Goal: Task Accomplishment & Management: Use online tool/utility

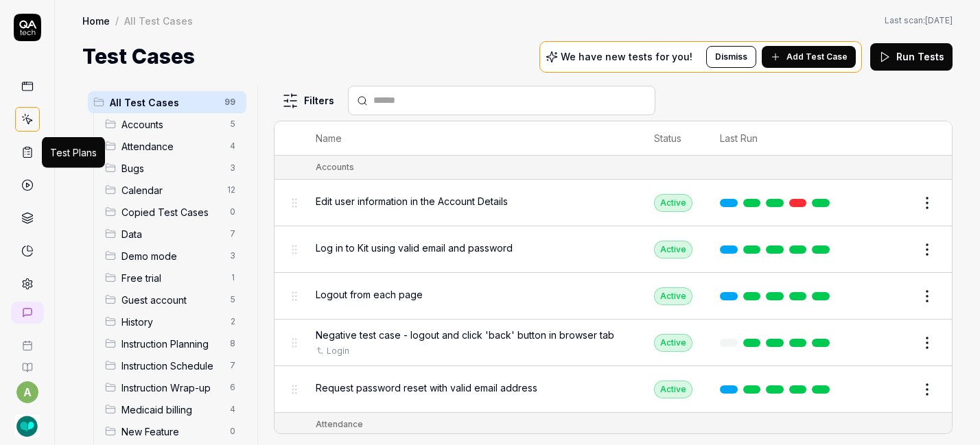
click at [23, 148] on icon at bounding box center [27, 152] width 12 height 12
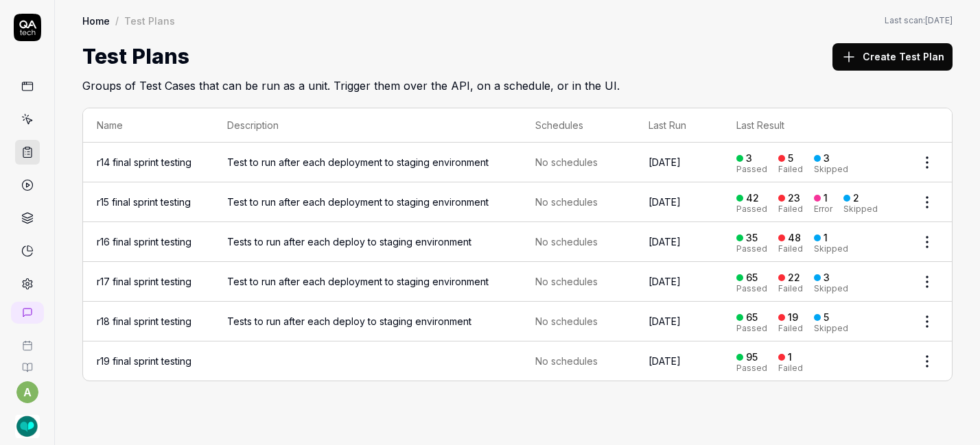
click at [879, 55] on button "Create Test Plan" at bounding box center [892, 56] width 120 height 27
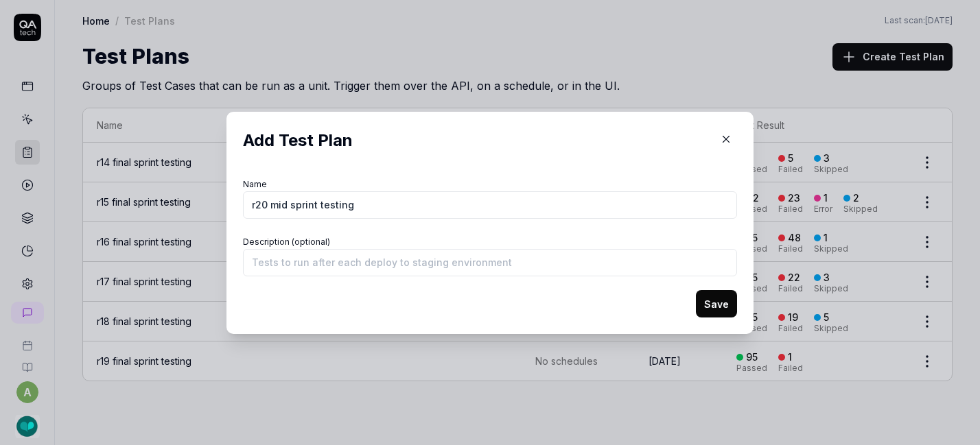
type input "r20 mid sprint testing"
click at [508, 260] on input "Description (optional)" at bounding box center [490, 262] width 494 height 27
type input "e"
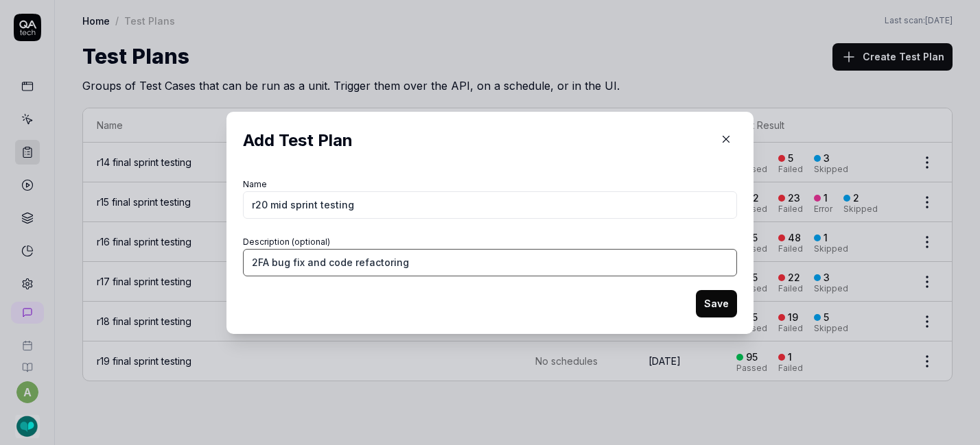
type input "2FA bug fix and code refactoring"
click at [724, 300] on button "Save" at bounding box center [716, 303] width 41 height 27
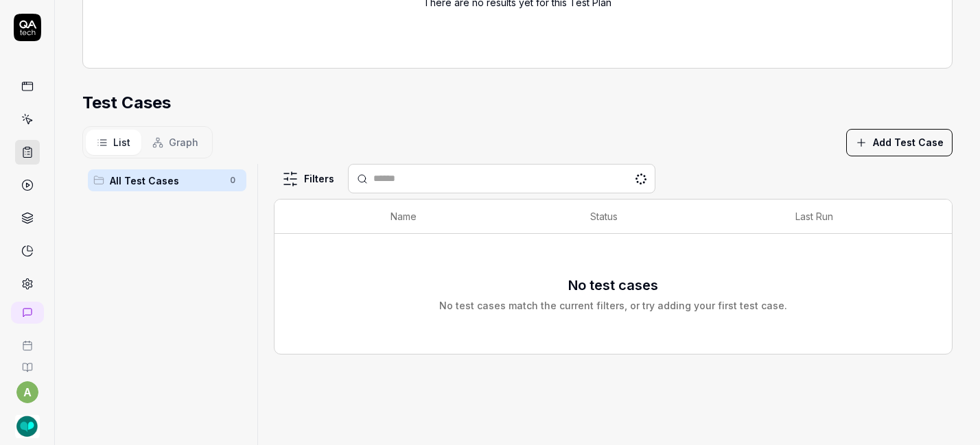
scroll to position [253, 0]
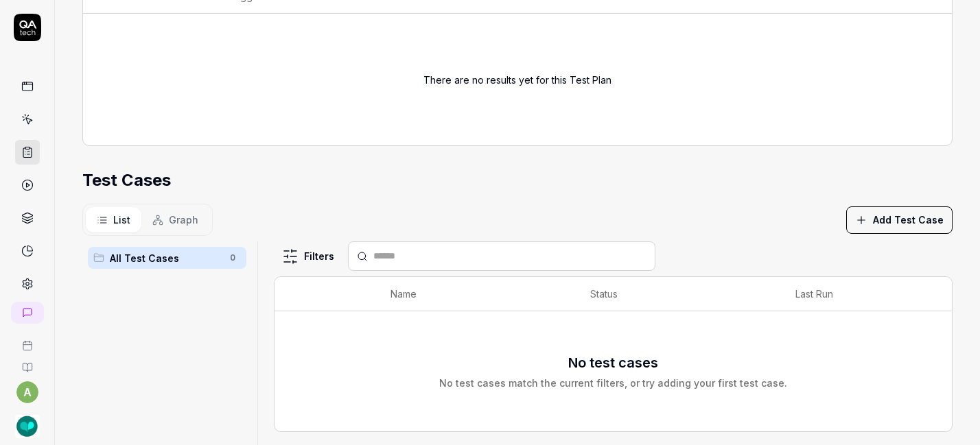
click at [899, 211] on button "Add Test Case" at bounding box center [899, 219] width 106 height 27
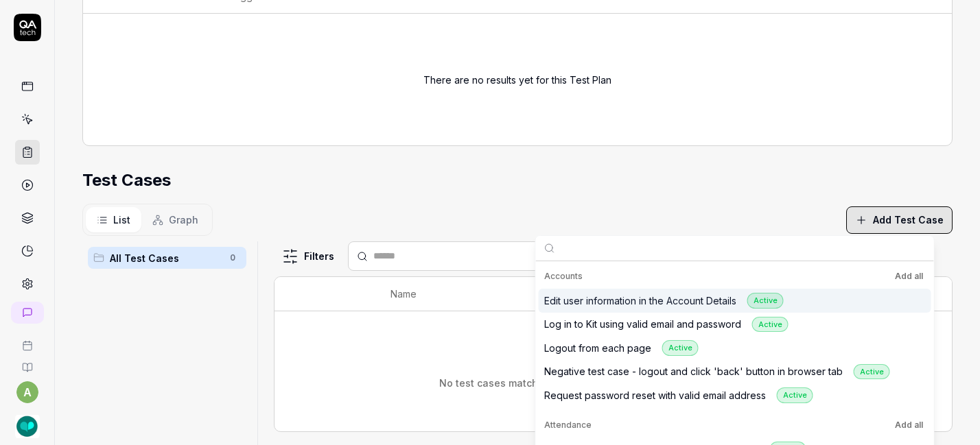
click at [899, 271] on button "Add all" at bounding box center [909, 276] width 34 height 16
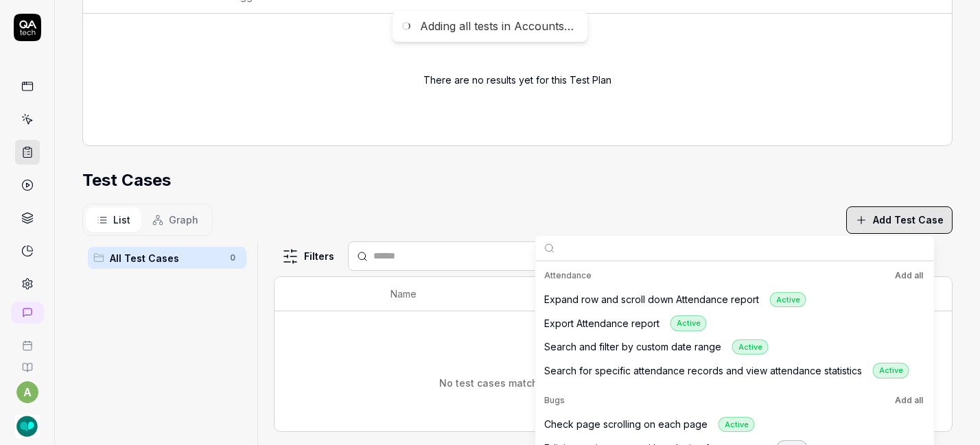
scroll to position [150, 0]
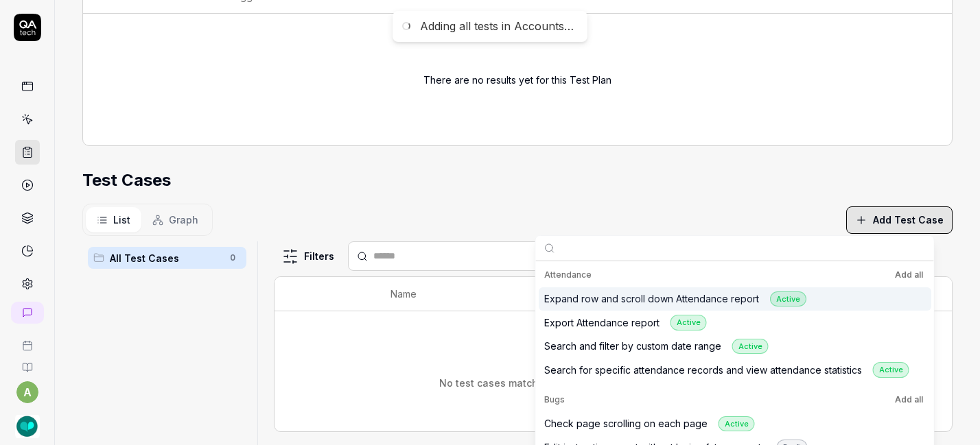
click at [908, 270] on button "Add all" at bounding box center [909, 275] width 34 height 16
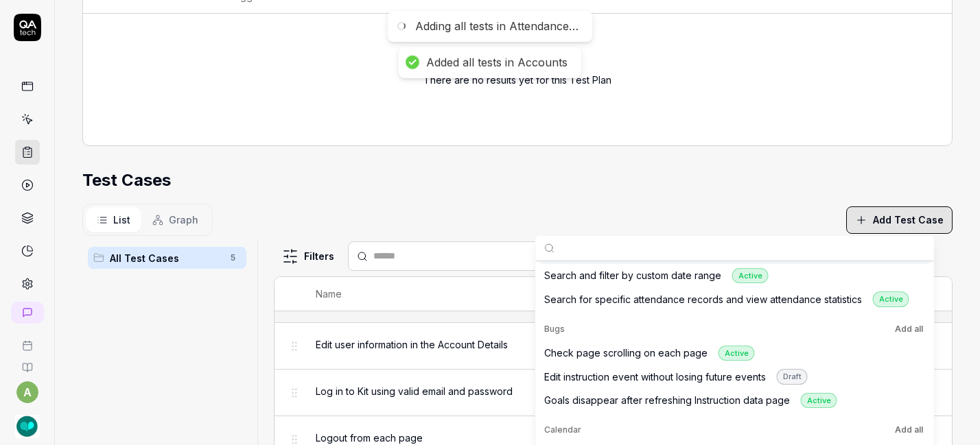
scroll to position [230, 0]
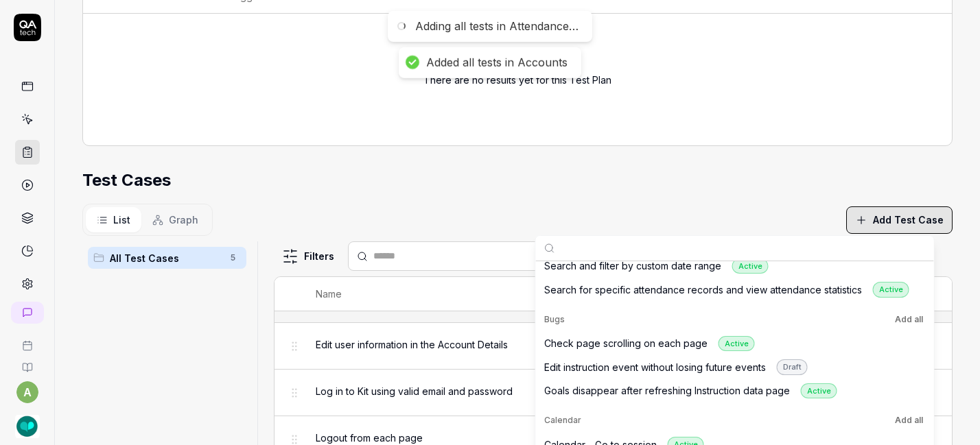
click at [901, 321] on button "Add all" at bounding box center [909, 319] width 34 height 16
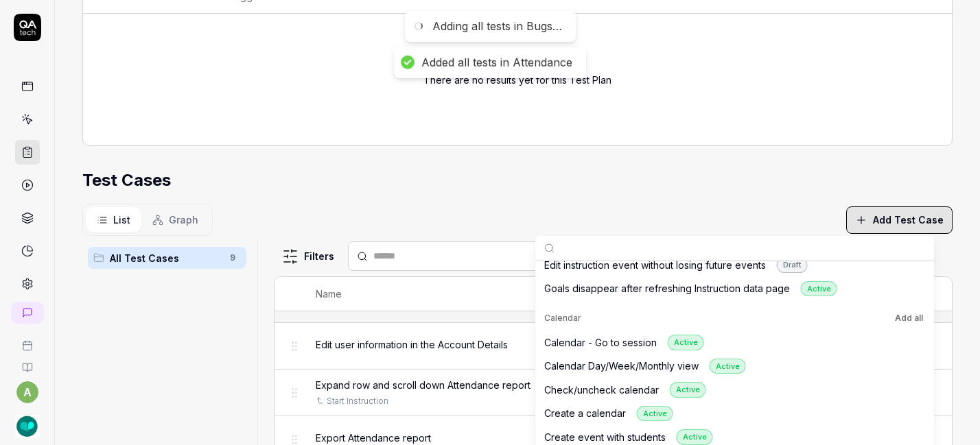
click at [901, 318] on button "Add all" at bounding box center [909, 318] width 34 height 16
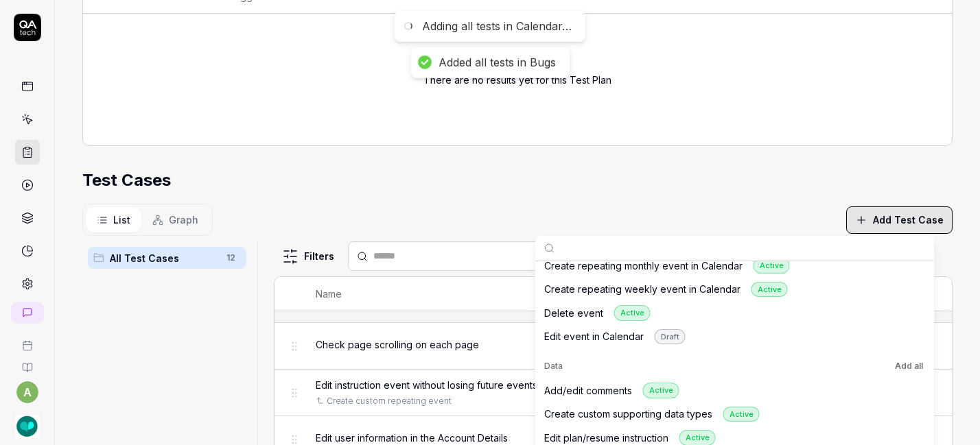
scroll to position [613, 0]
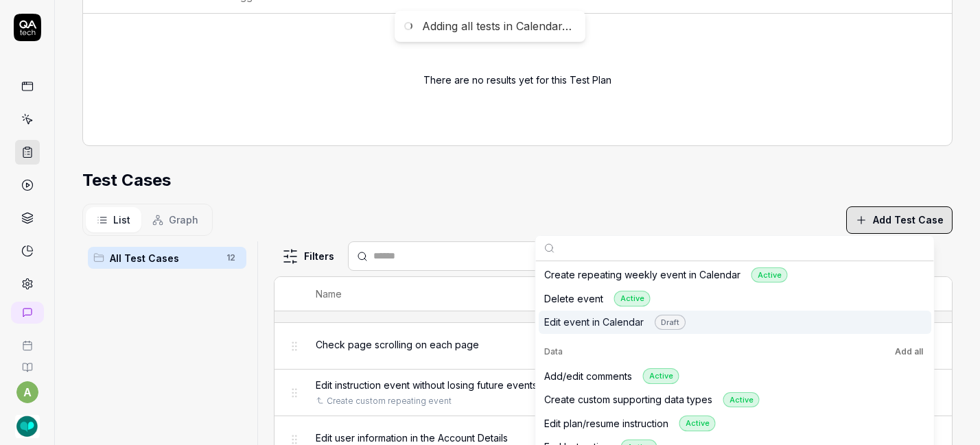
click at [908, 345] on button "Add all" at bounding box center [909, 352] width 34 height 16
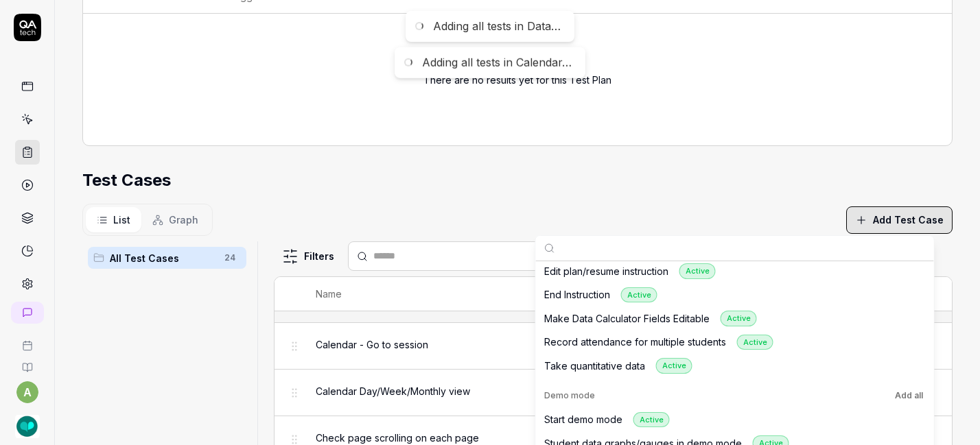
scroll to position [795, 0]
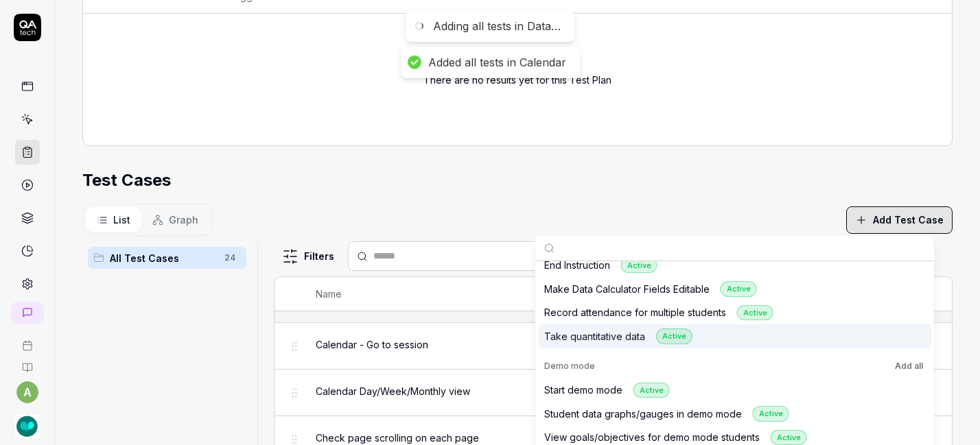
click at [909, 356] on div "Demo mode Add all" at bounding box center [735, 366] width 392 height 25
click at [909, 366] on button "Add all" at bounding box center [909, 366] width 34 height 16
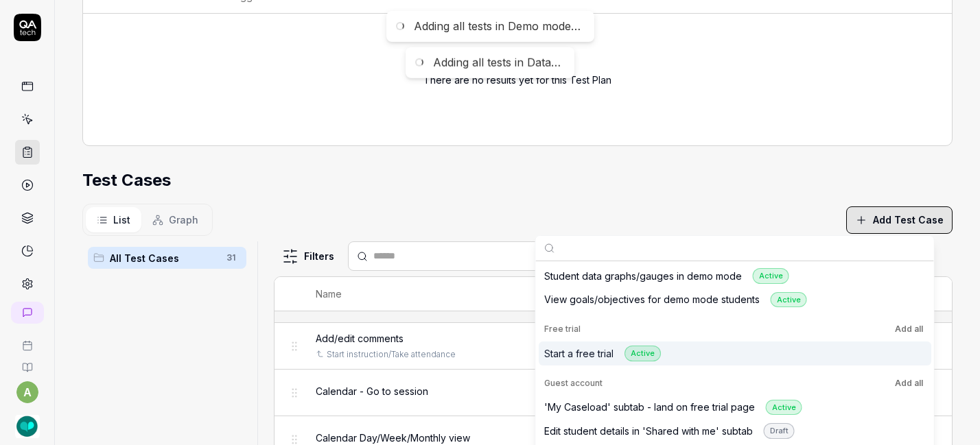
click at [910, 331] on button "Add all" at bounding box center [909, 329] width 34 height 16
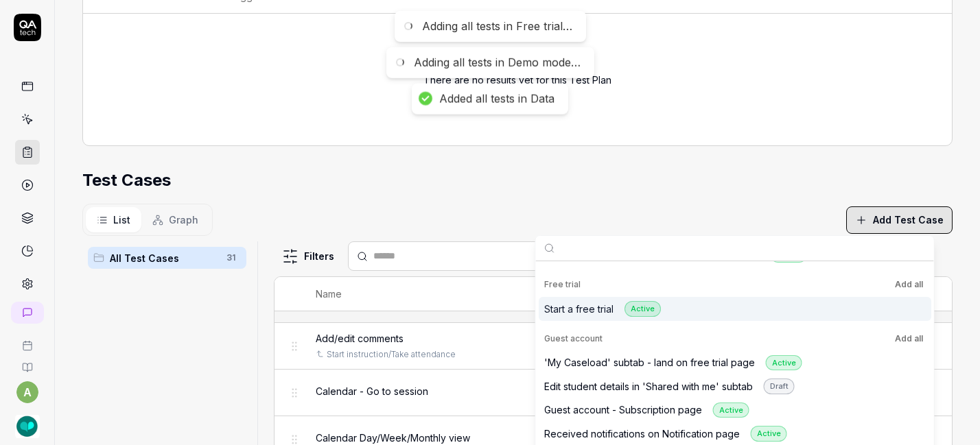
click at [910, 340] on button "Add all" at bounding box center [909, 339] width 34 height 16
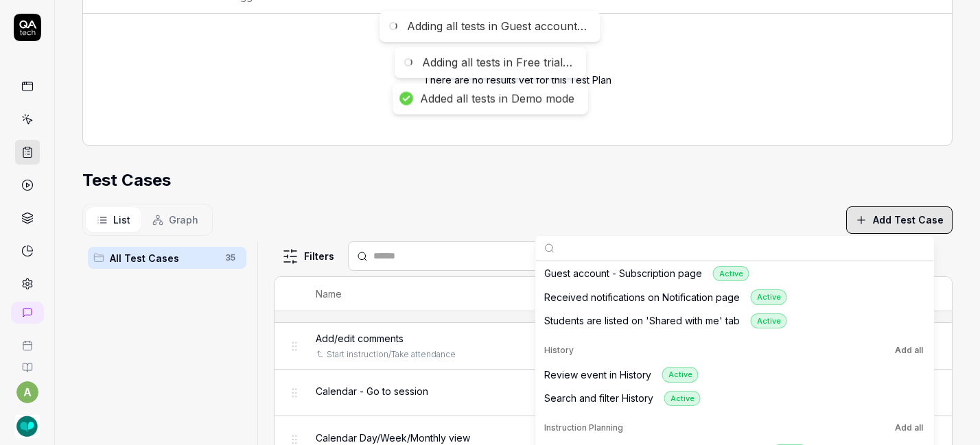
click at [910, 344] on button "Add all" at bounding box center [909, 350] width 34 height 16
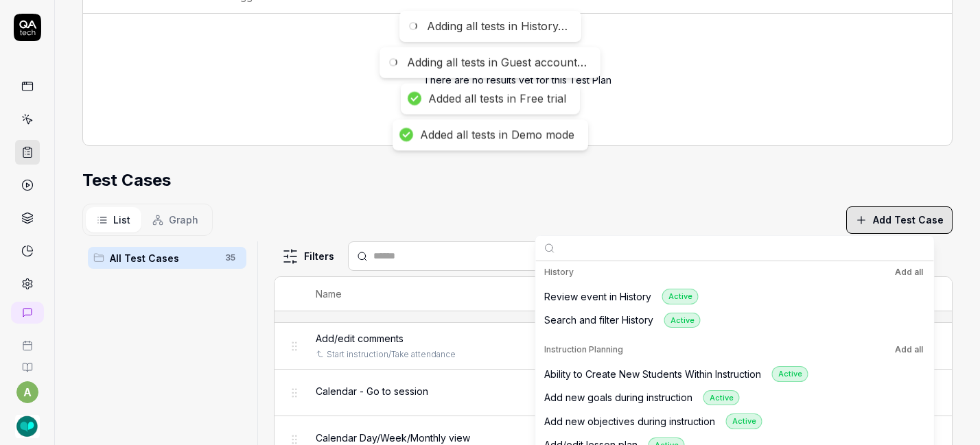
click at [910, 353] on button "Add all" at bounding box center [909, 350] width 34 height 16
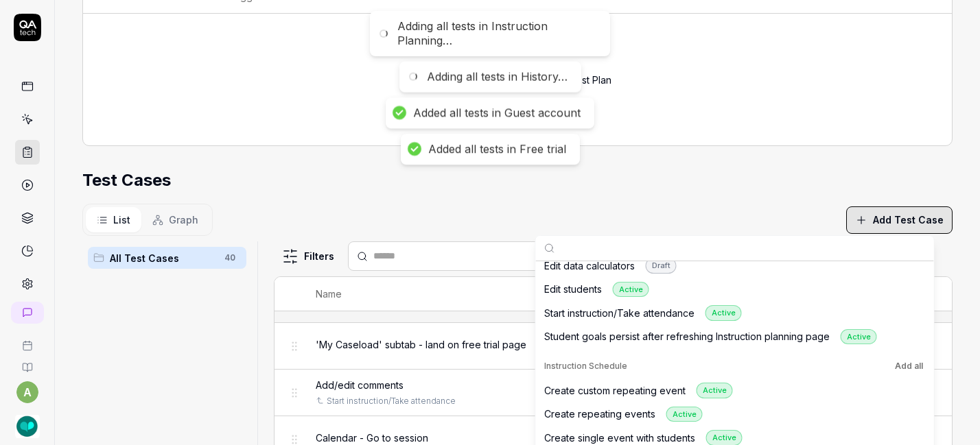
click at [911, 364] on button "Add all" at bounding box center [909, 366] width 34 height 16
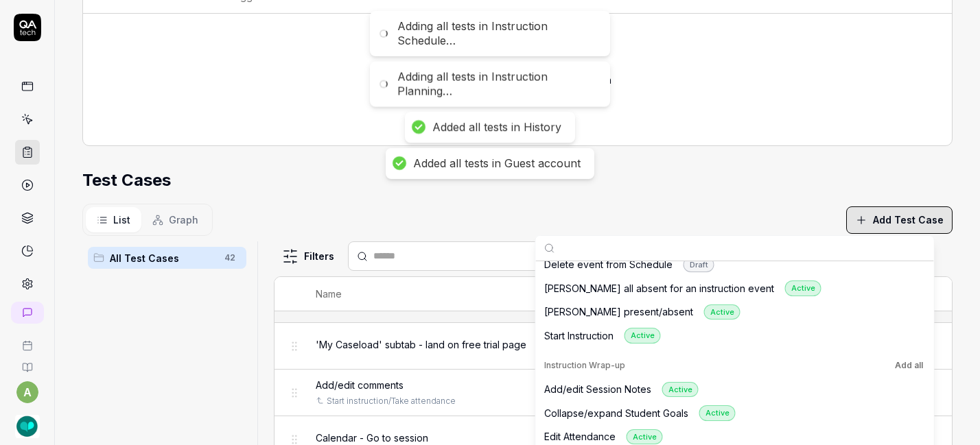
click at [911, 364] on button "Add all" at bounding box center [909, 365] width 34 height 16
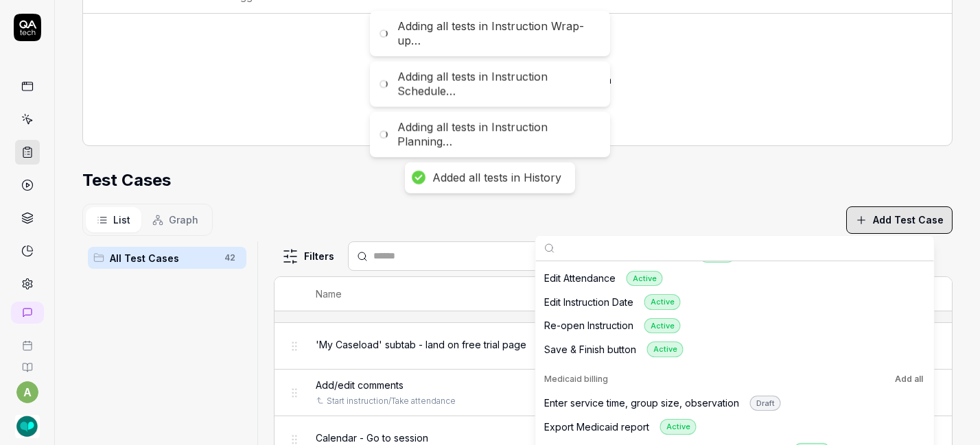
click at [912, 379] on button "Add all" at bounding box center [909, 379] width 34 height 16
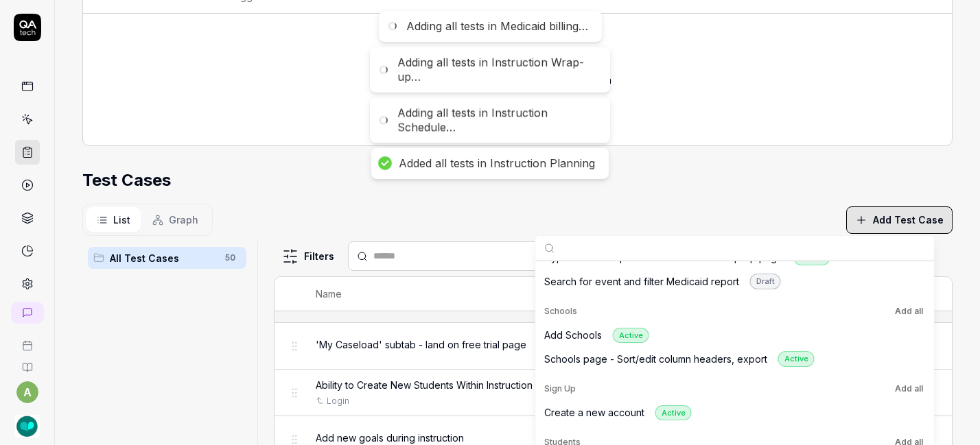
scroll to position [1884, 0]
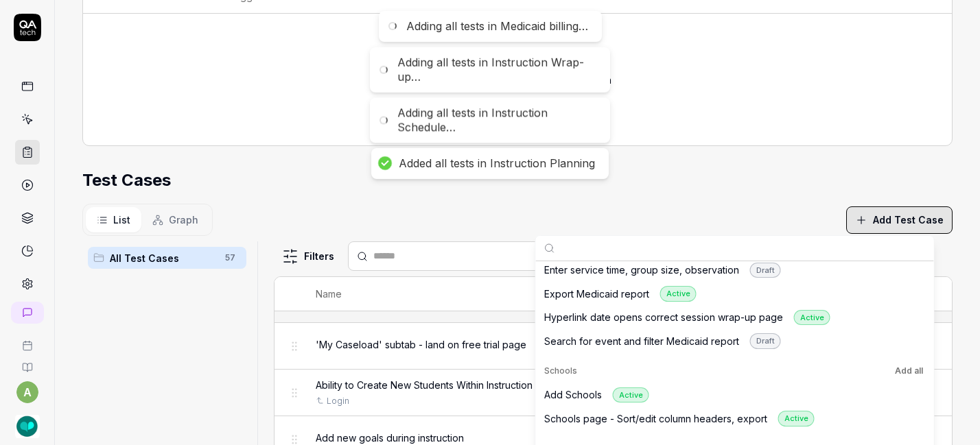
click at [910, 367] on button "Add all" at bounding box center [909, 371] width 34 height 16
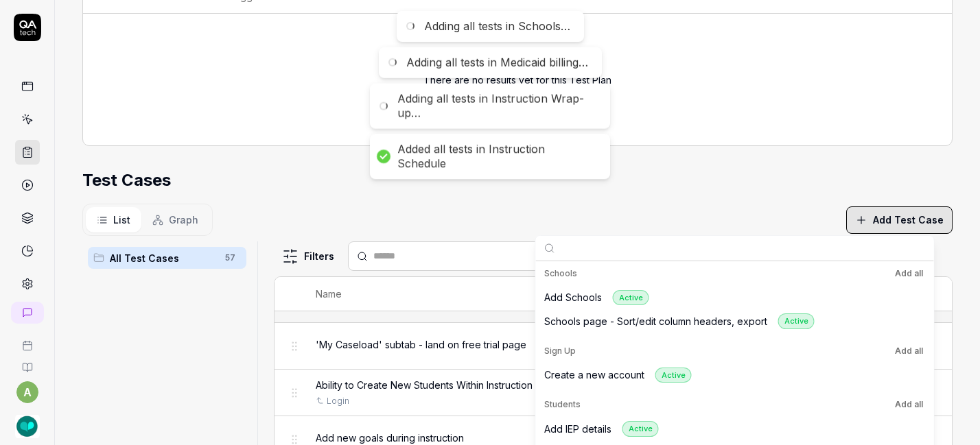
scroll to position [1995, 0]
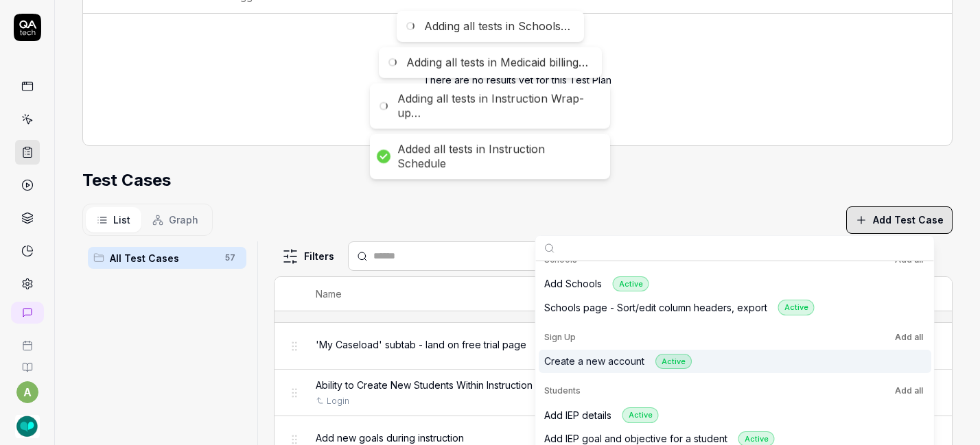
click at [910, 342] on button "Add all" at bounding box center [909, 337] width 34 height 16
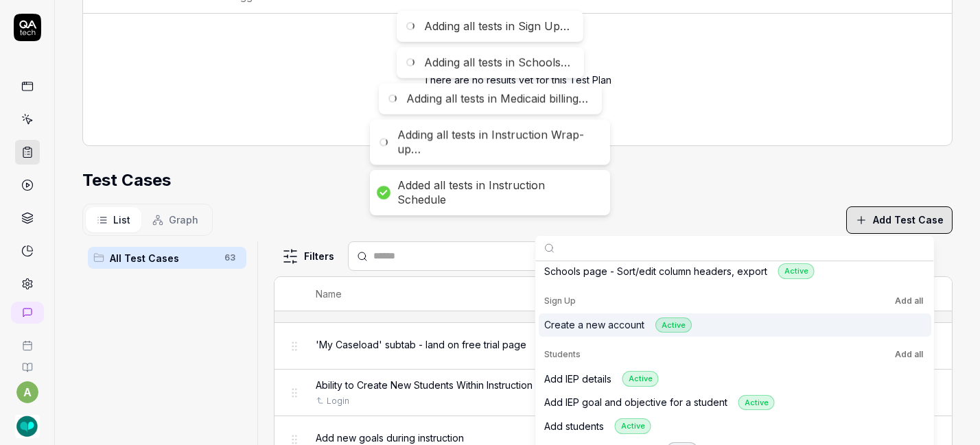
scroll to position [2032, 0]
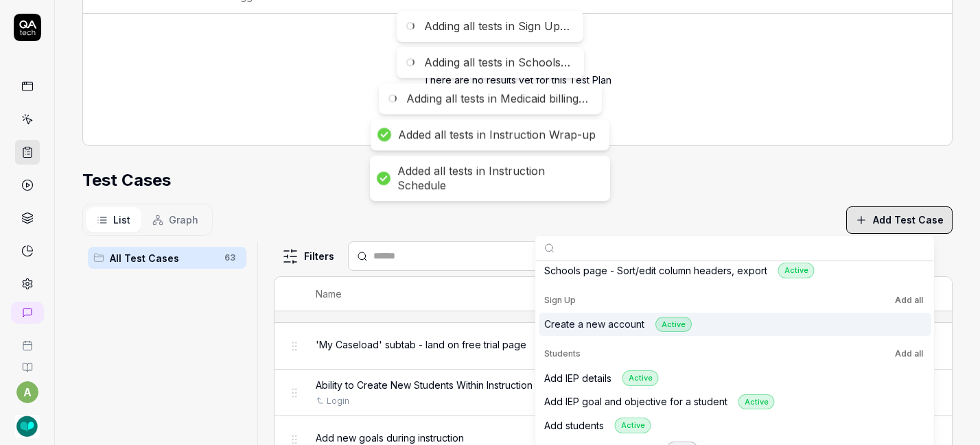
click at [912, 353] on button "Add all" at bounding box center [909, 354] width 34 height 16
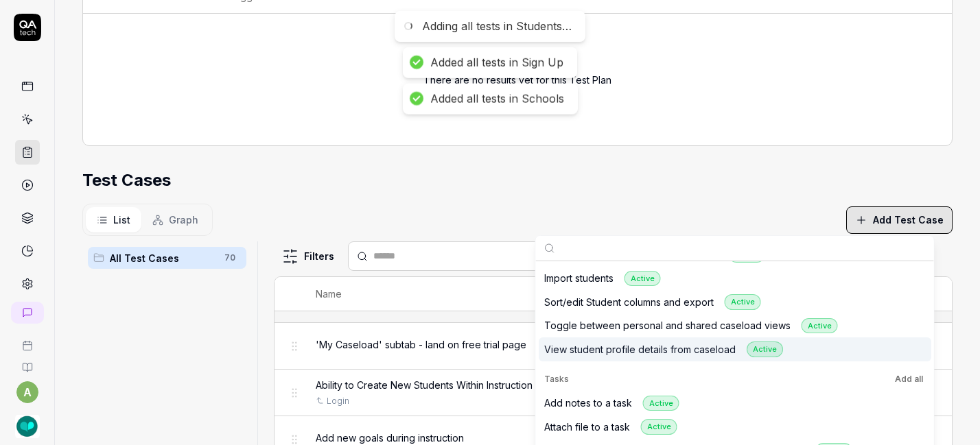
click at [910, 383] on button "Add all" at bounding box center [909, 379] width 34 height 16
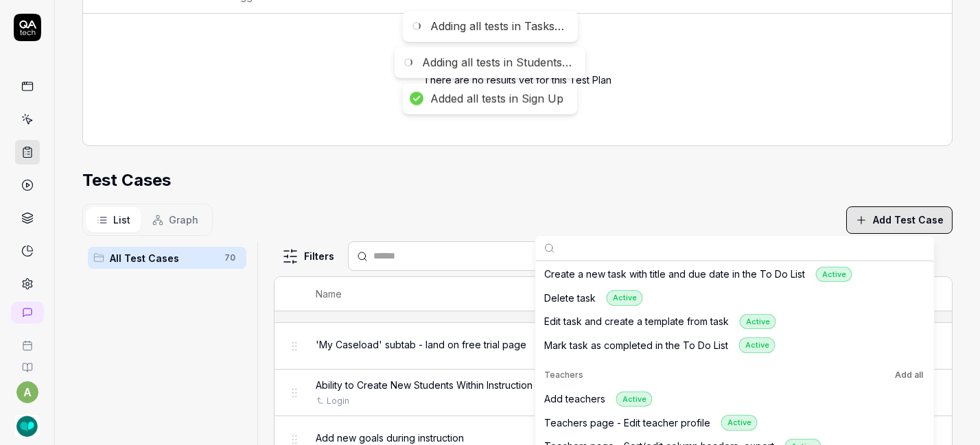
click at [910, 375] on button "Add all" at bounding box center [909, 375] width 34 height 16
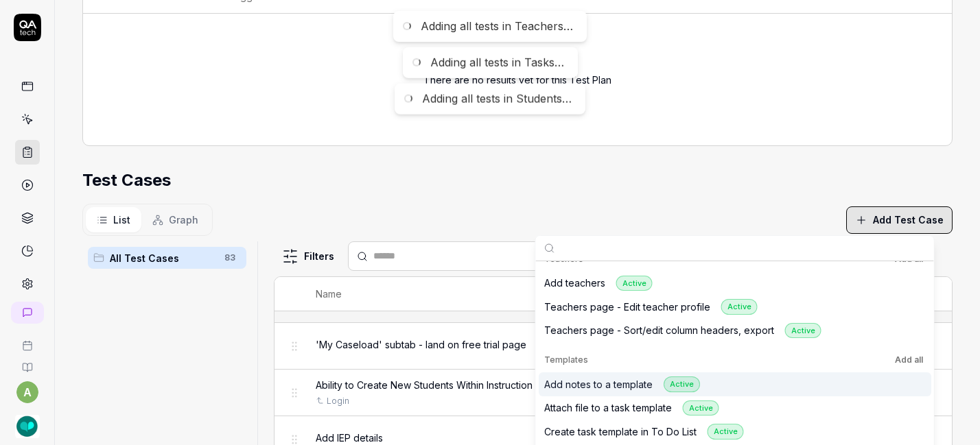
click at [910, 359] on button "Add all" at bounding box center [909, 360] width 34 height 16
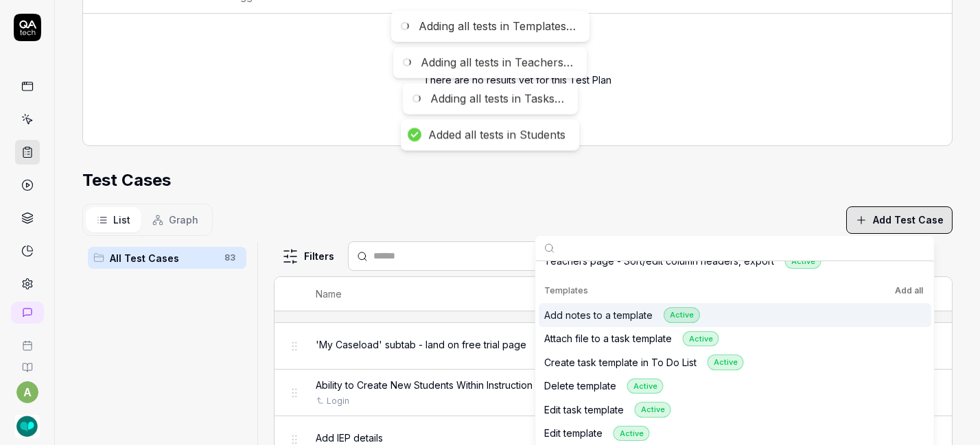
scroll to position [2710, 0]
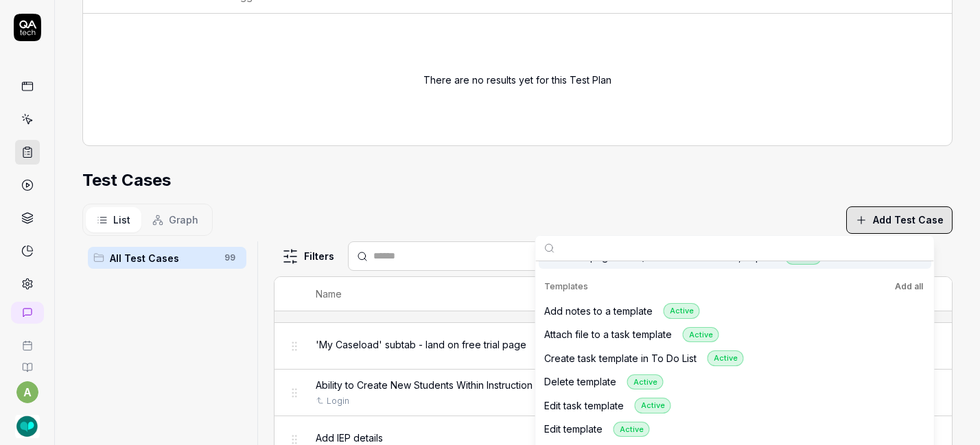
click at [698, 189] on div "Test Cases" at bounding box center [517, 180] width 870 height 25
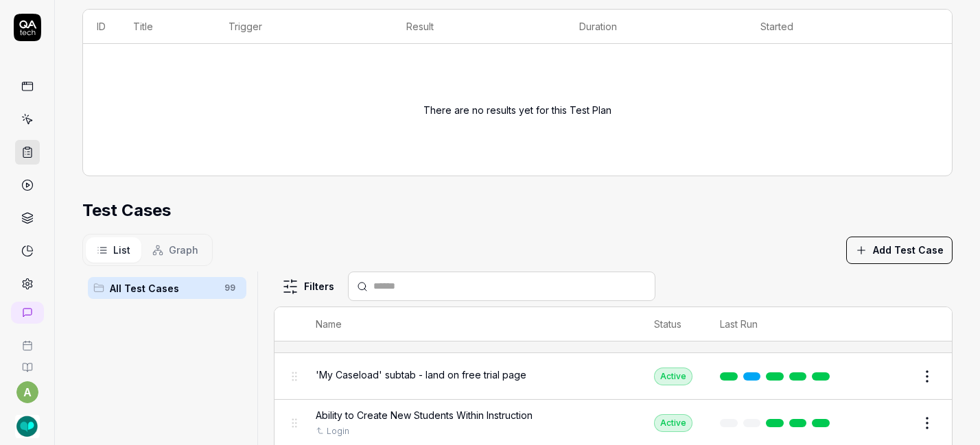
scroll to position [406, 0]
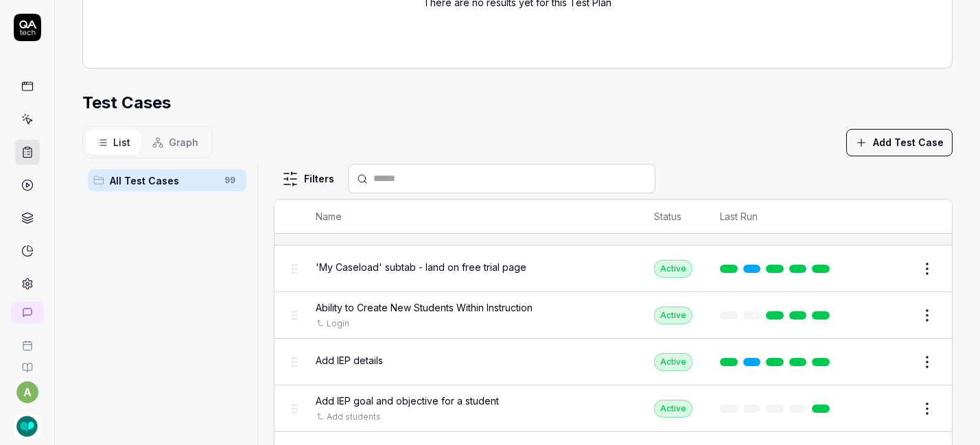
click at [872, 137] on button "Add Test Case" at bounding box center [899, 142] width 106 height 27
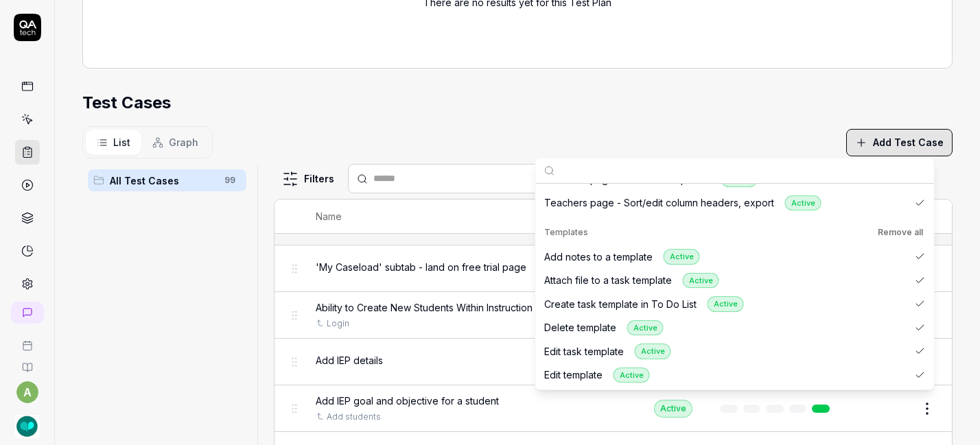
scroll to position [2710, 0]
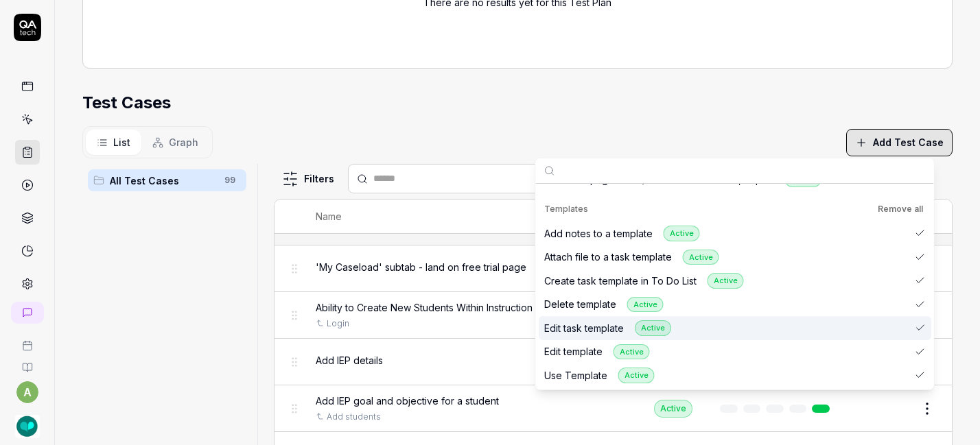
click at [18, 432] on img "button" at bounding box center [27, 426] width 25 height 25
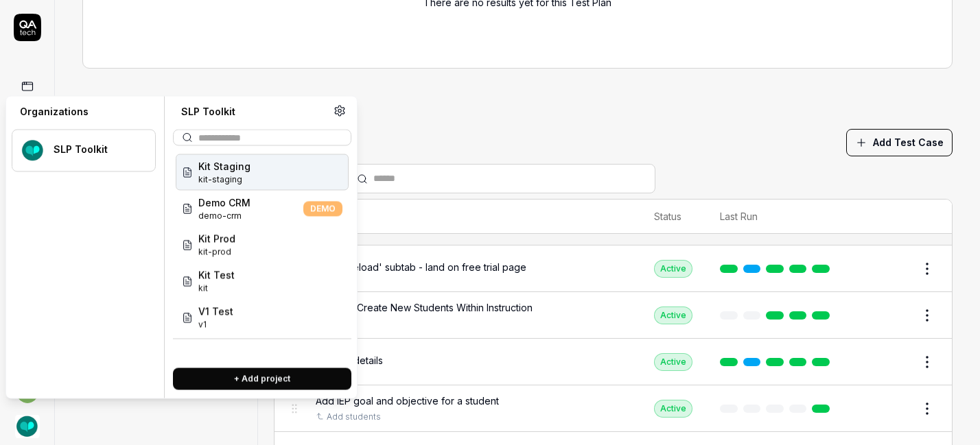
click at [18, 432] on img "button" at bounding box center [27, 426] width 25 height 25
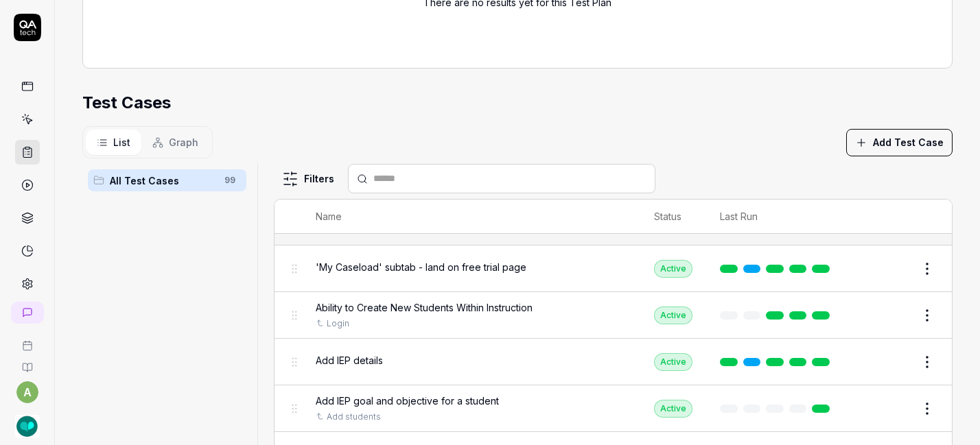
click at [18, 432] on img "button" at bounding box center [27, 426] width 25 height 25
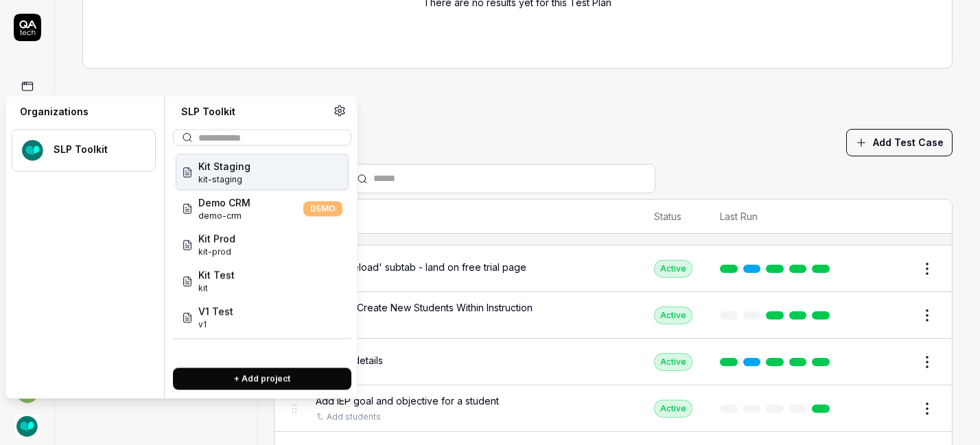
click at [25, 430] on img "button" at bounding box center [27, 426] width 25 height 25
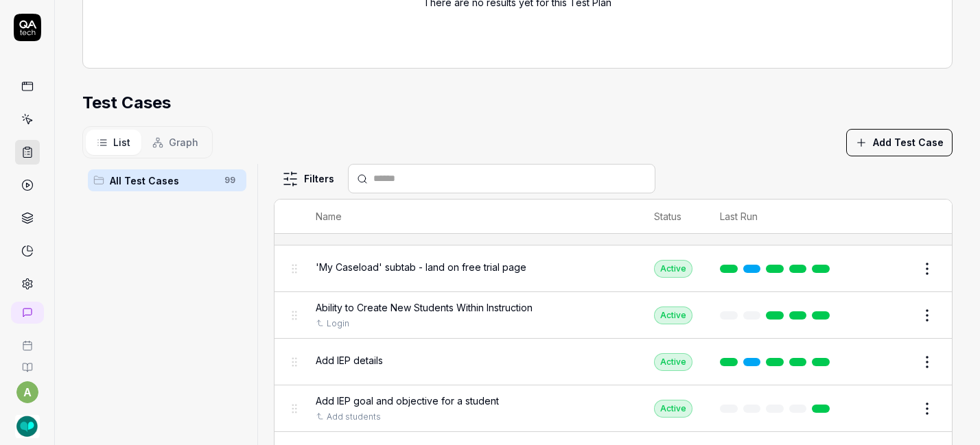
click at [25, 388] on html "**********" at bounding box center [490, 222] width 980 height 445
click at [123, 404] on html "**********" at bounding box center [490, 222] width 980 height 445
click at [21, 286] on icon at bounding box center [27, 284] width 12 height 12
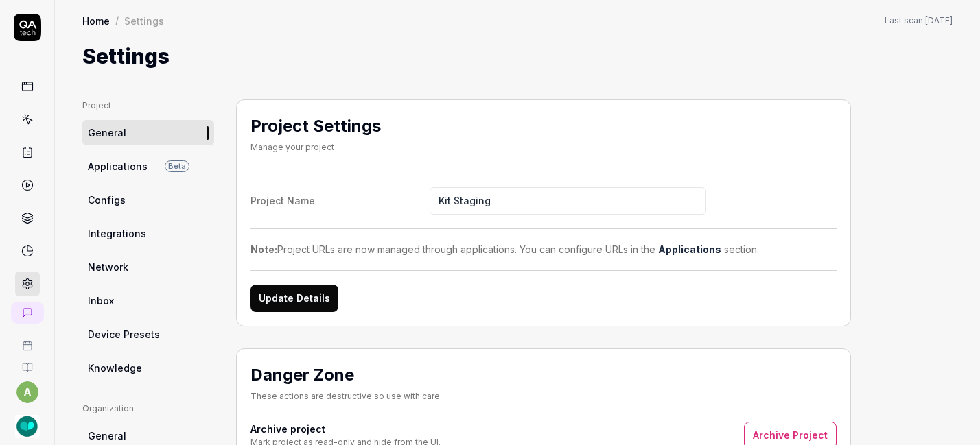
click at [158, 226] on link "Integrations" at bounding box center [148, 233] width 132 height 25
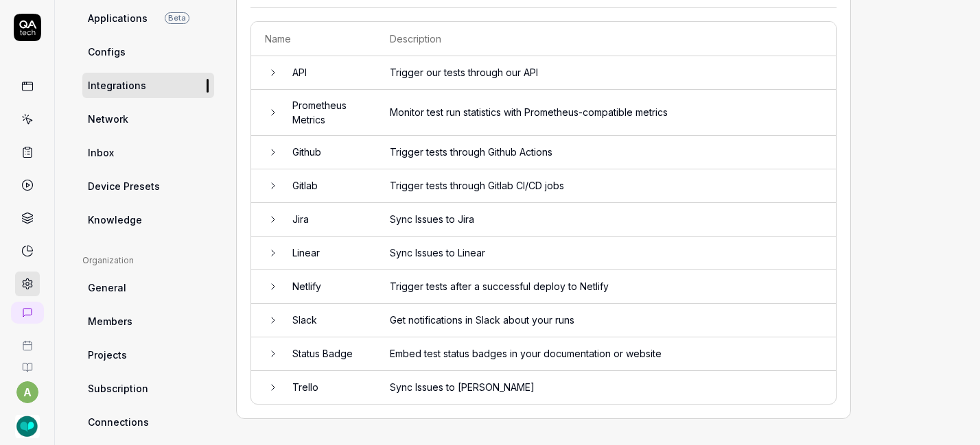
scroll to position [163, 0]
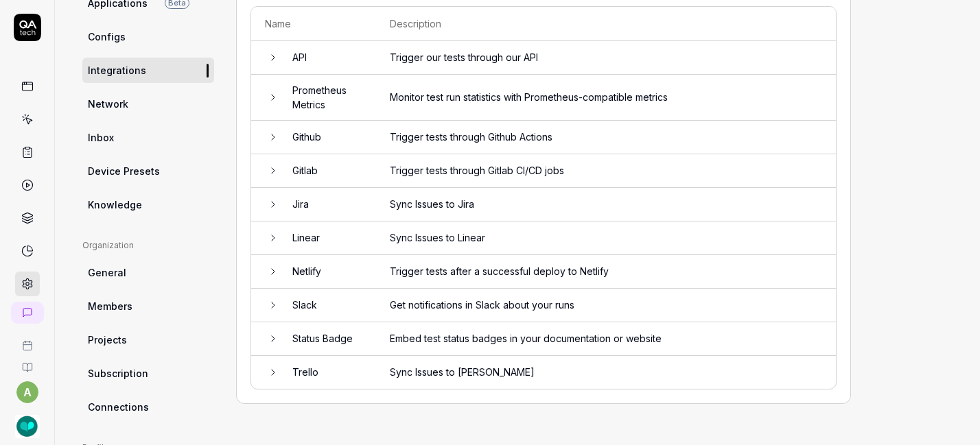
click at [445, 230] on td "Sync Issues to Linear" at bounding box center [606, 239] width 460 height 34
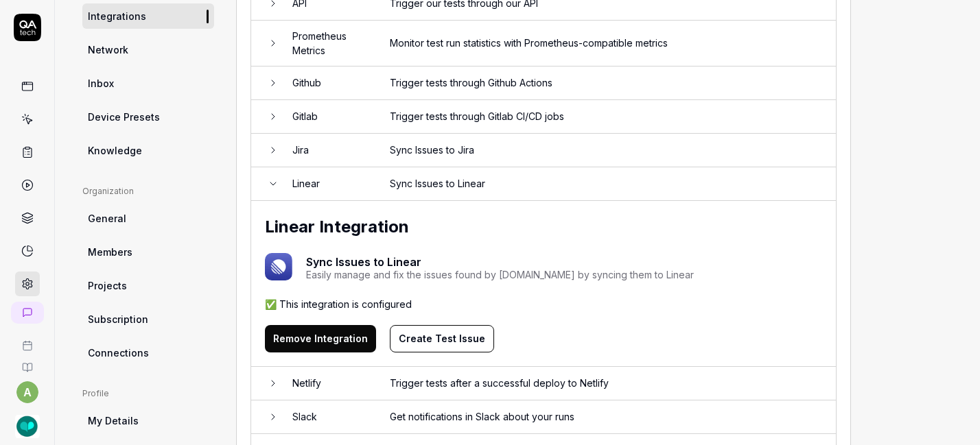
scroll to position [249, 0]
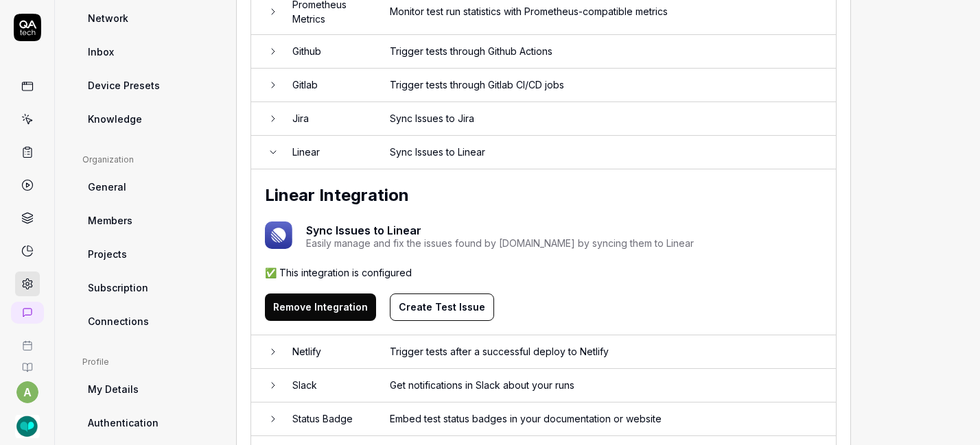
click at [314, 302] on button "Remove Integration" at bounding box center [320, 307] width 111 height 27
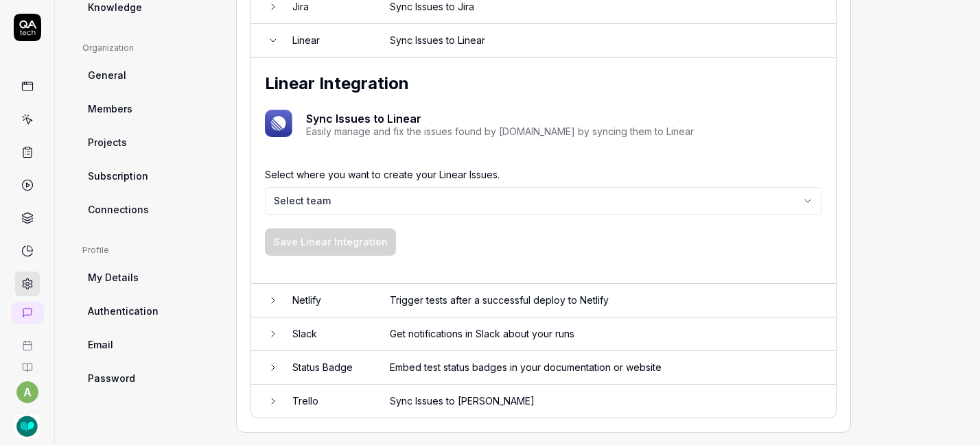
scroll to position [370, 0]
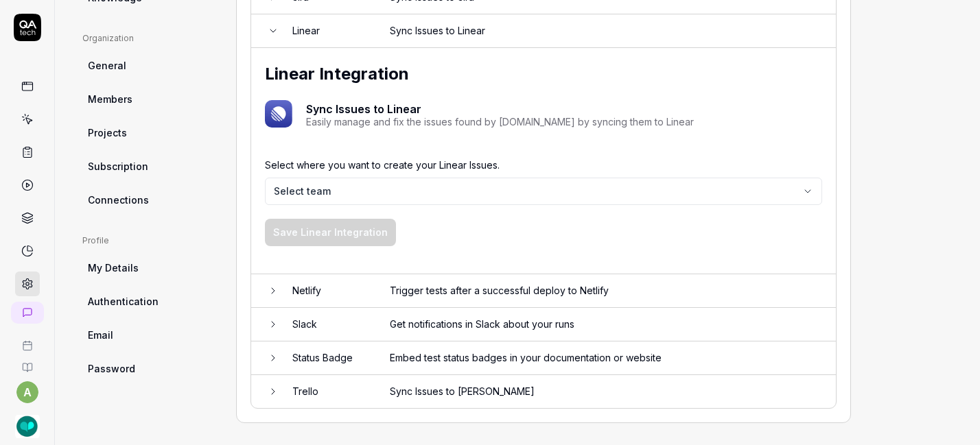
click at [269, 319] on icon at bounding box center [273, 324] width 11 height 11
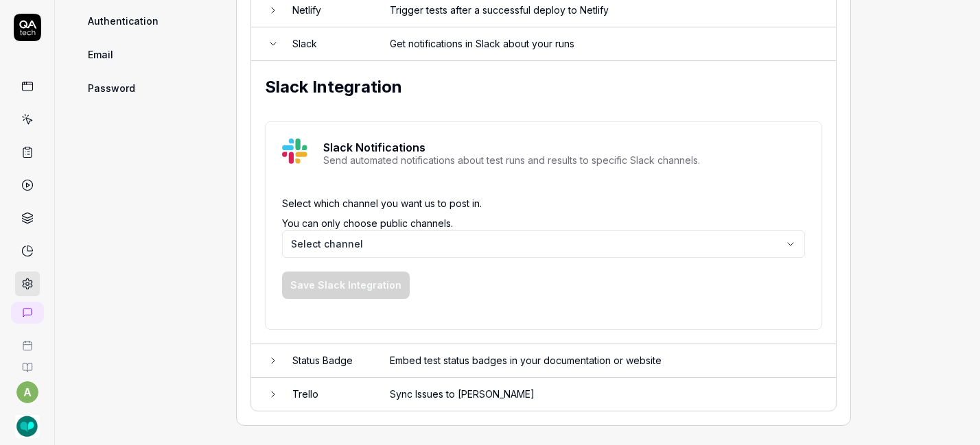
scroll to position [653, 0]
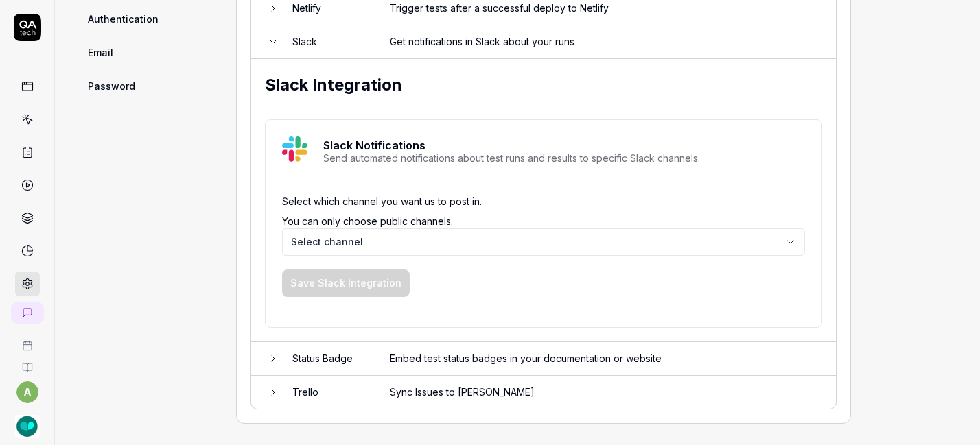
click at [516, 244] on html "a Home / Settings Home / Settings Last scan: [DATE] Settings Project General Ap…" at bounding box center [490, 222] width 980 height 445
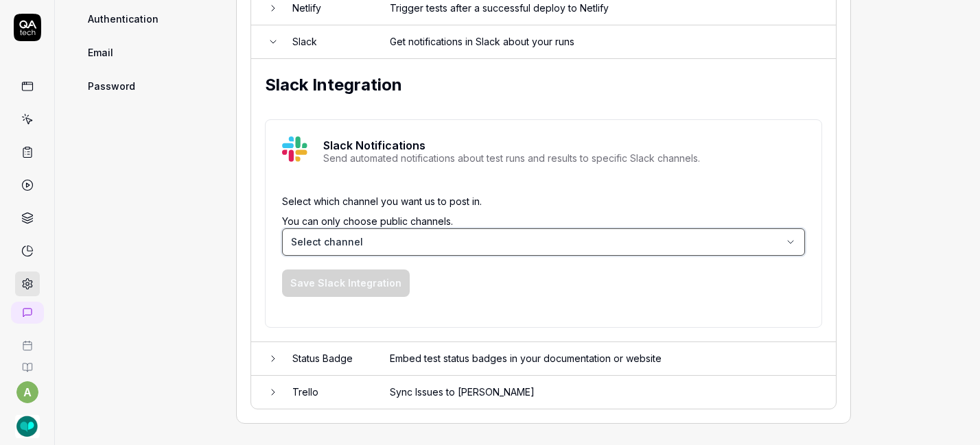
click at [516, 244] on html "a Home / Settings Home / Settings Last scan: [DATE] Settings Project General Ap…" at bounding box center [490, 222] width 980 height 445
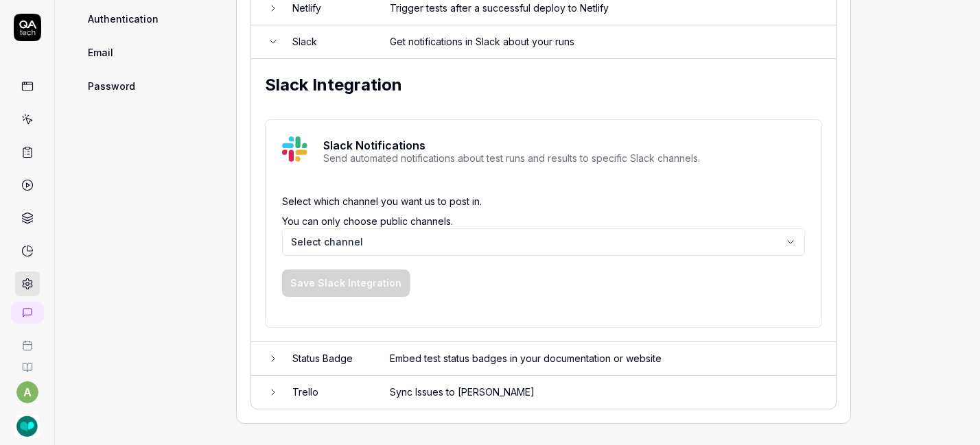
click at [519, 280] on div "Save Slack Integration" at bounding box center [543, 276] width 523 height 41
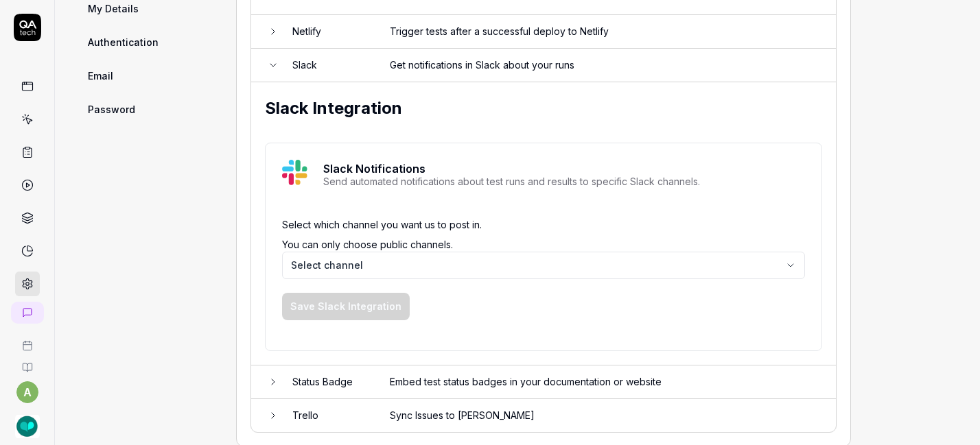
scroll to position [628, 0]
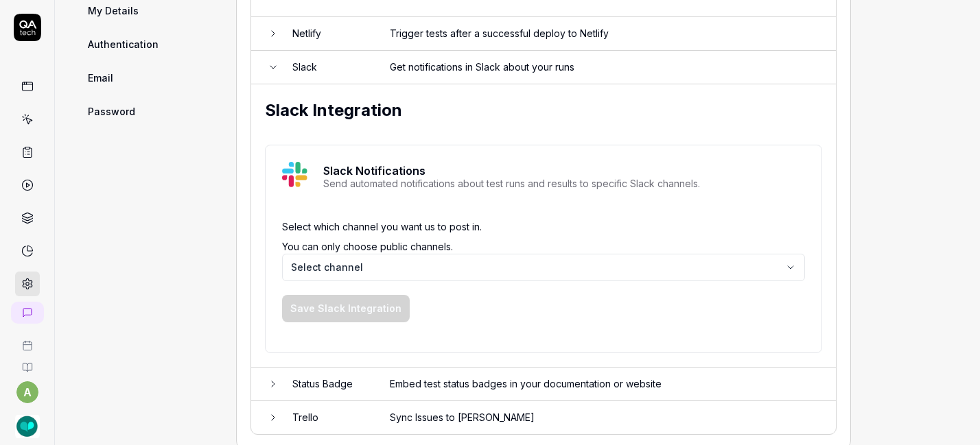
click at [22, 421] on img "button" at bounding box center [27, 426] width 25 height 25
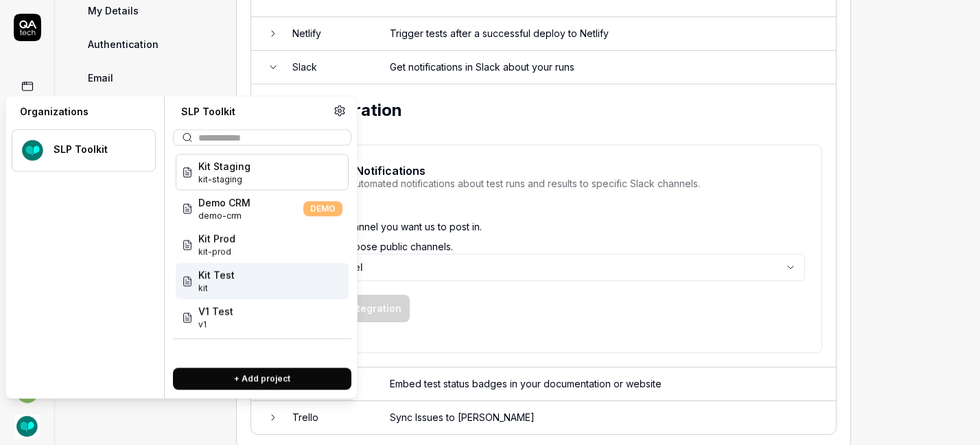
click at [264, 284] on div "Kit Test kit" at bounding box center [262, 281] width 173 height 36
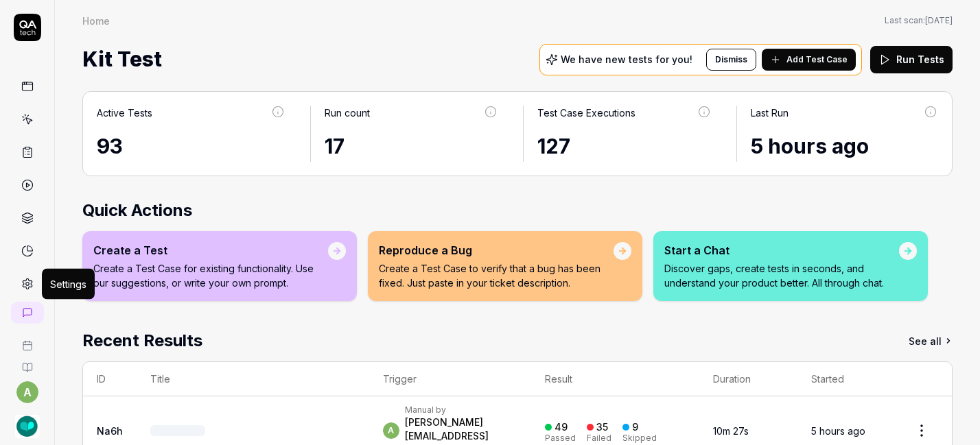
click at [25, 280] on icon at bounding box center [28, 284] width 10 height 10
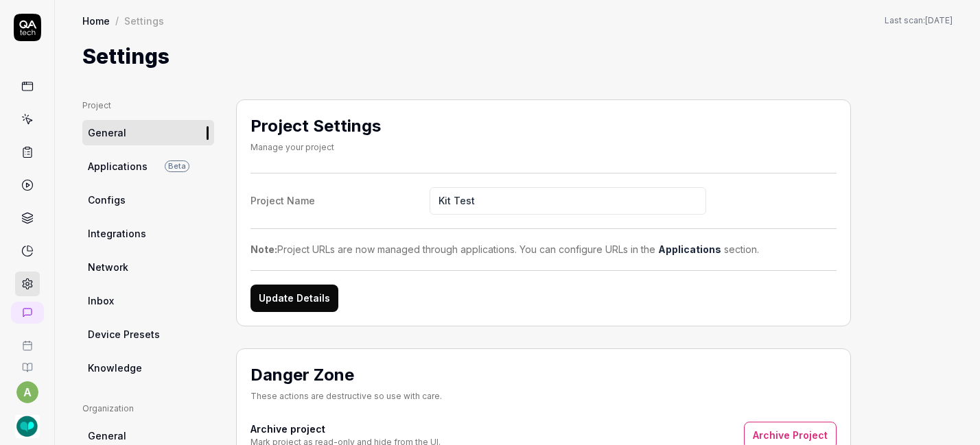
click at [130, 233] on span "Integrations" at bounding box center [117, 233] width 58 height 14
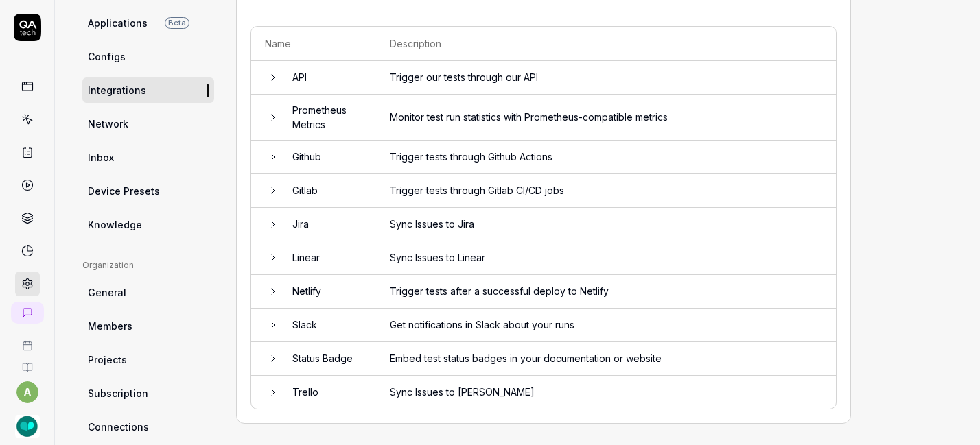
click at [423, 258] on td "Sync Issues to Linear" at bounding box center [606, 258] width 460 height 34
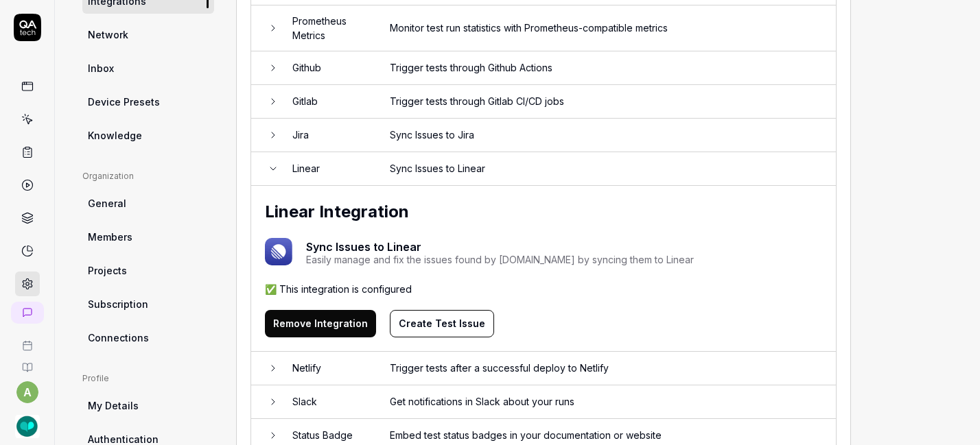
click at [326, 327] on button "Remove Integration" at bounding box center [320, 323] width 111 height 27
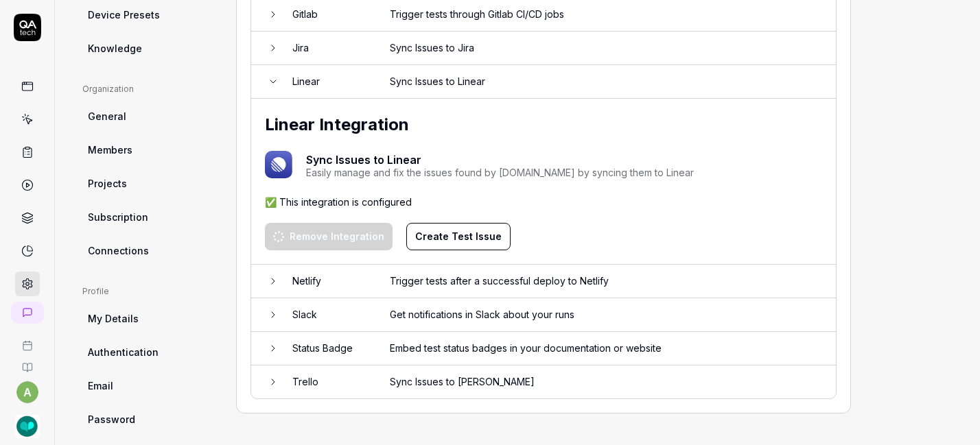
scroll to position [334, 0]
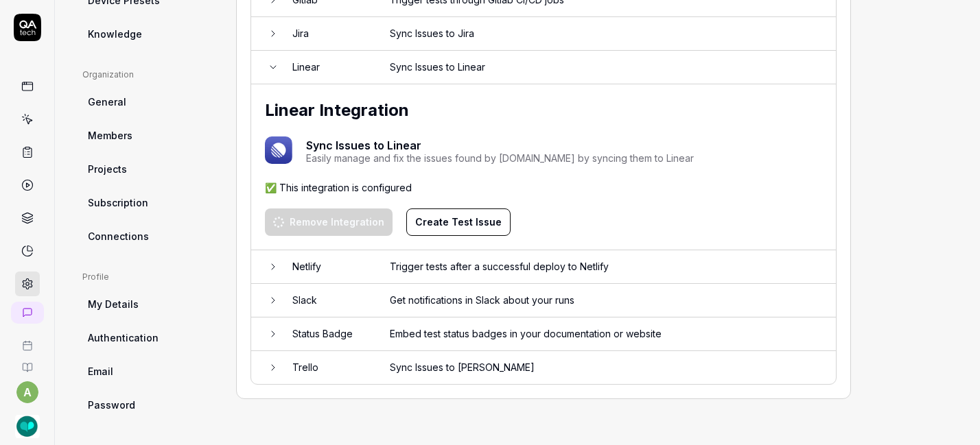
click at [333, 301] on td "Slack" at bounding box center [327, 301] width 97 height 34
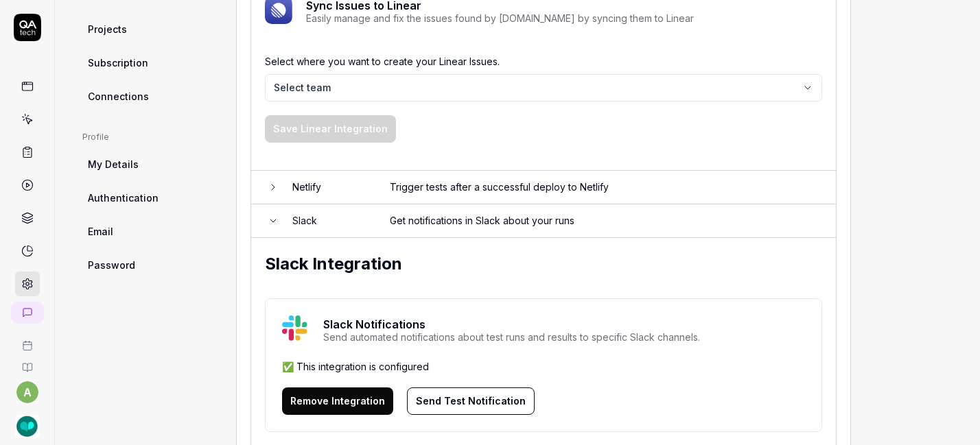
scroll to position [541, 0]
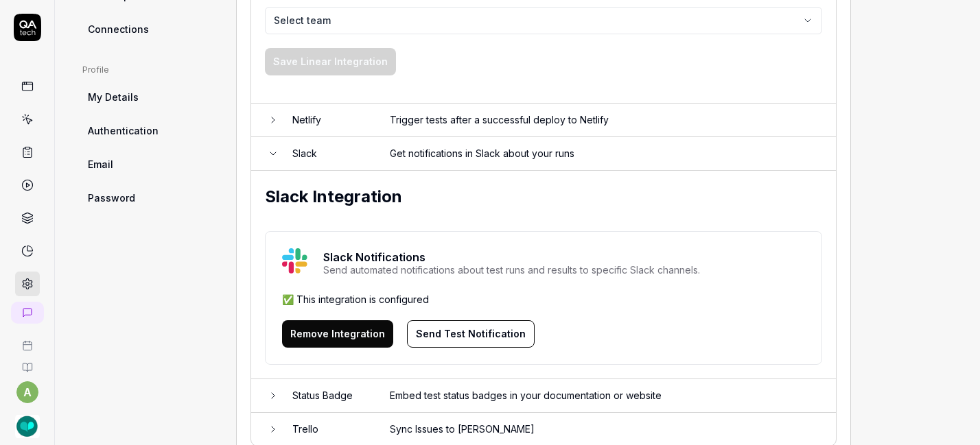
click at [334, 335] on button "Remove Integration" at bounding box center [337, 333] width 111 height 27
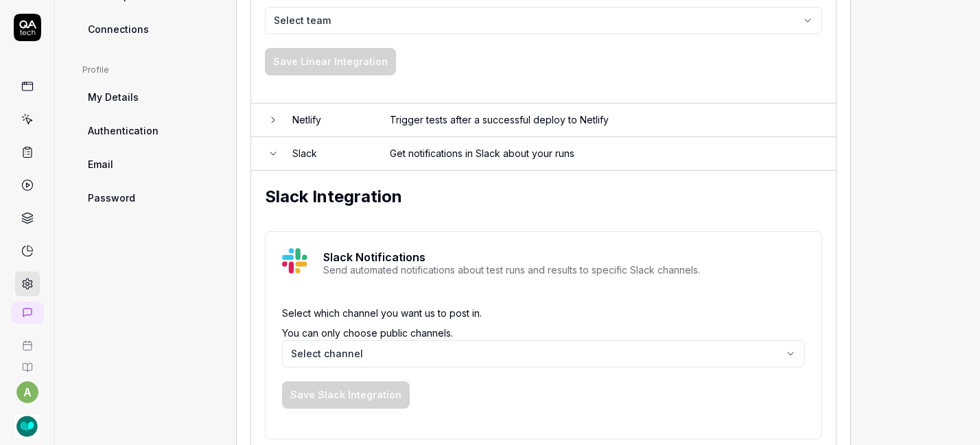
click at [21, 425] on img "button" at bounding box center [27, 426] width 25 height 25
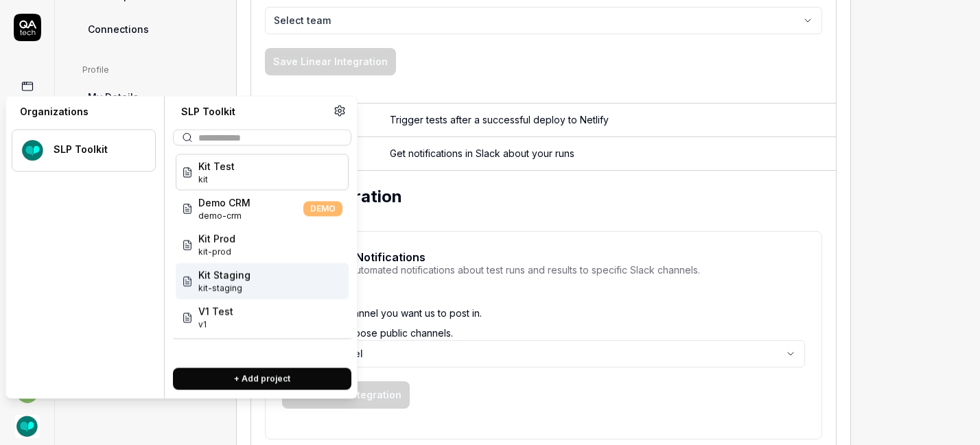
click at [209, 276] on span "Kit Staging" at bounding box center [224, 275] width 52 height 14
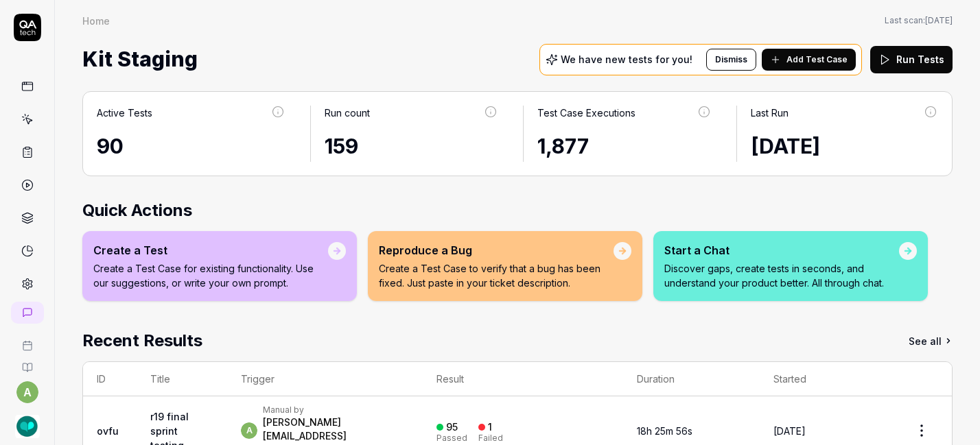
click at [25, 149] on rect at bounding box center [27, 148] width 4 height 2
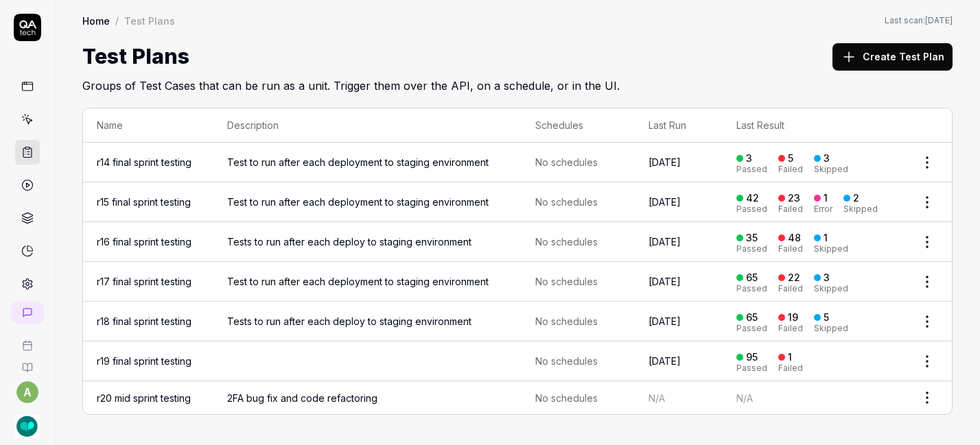
click at [244, 400] on span "2FA bug fix and code refactoring" at bounding box center [367, 398] width 281 height 14
click at [132, 397] on link "r20 mid sprint testing" at bounding box center [144, 398] width 94 height 12
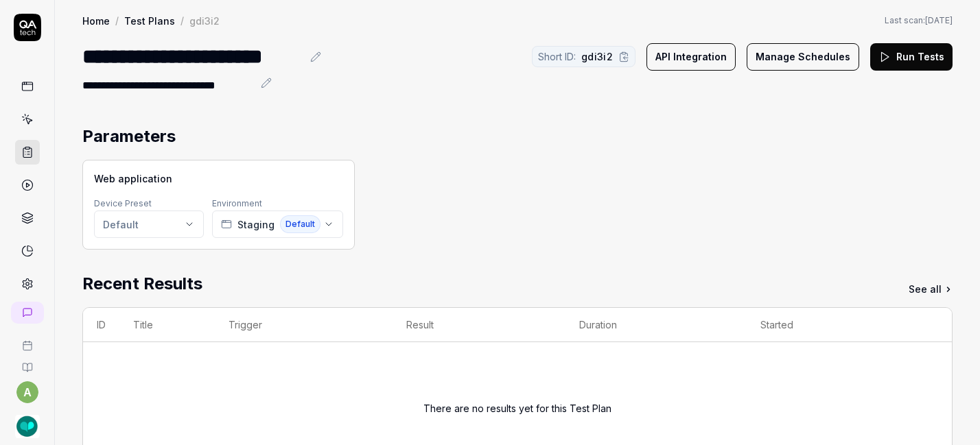
click at [888, 62] on button "Run Tests" at bounding box center [911, 56] width 82 height 27
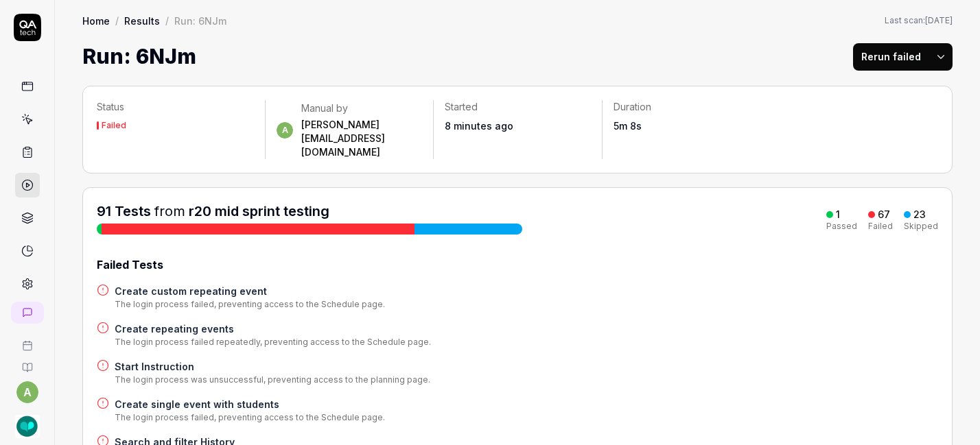
click at [829, 222] on div "Passed" at bounding box center [841, 226] width 31 height 8
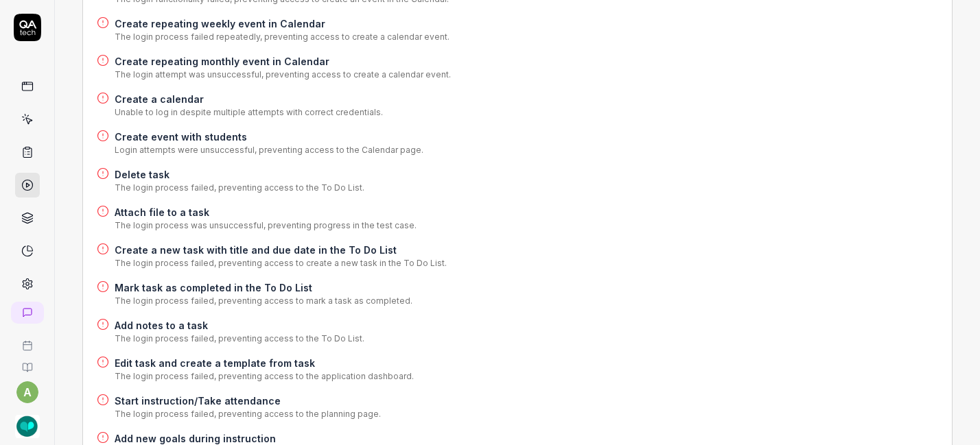
scroll to position [2531, 0]
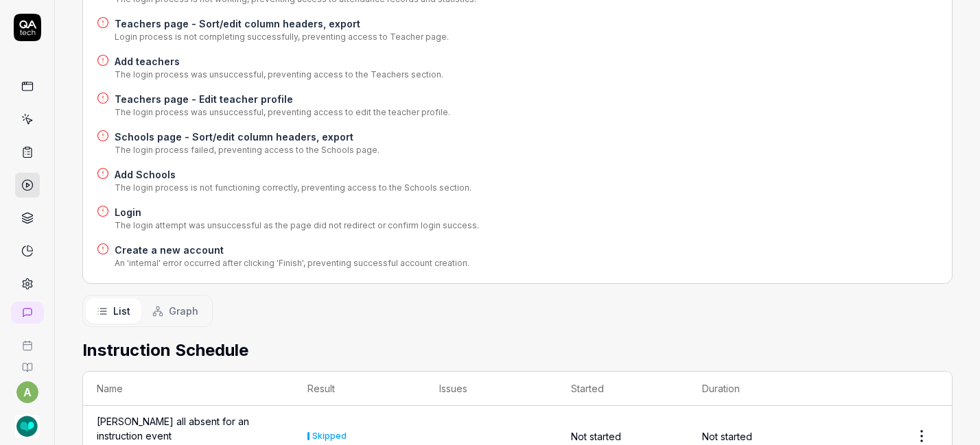
click at [150, 243] on h4 "Create a new account" at bounding box center [292, 250] width 355 height 14
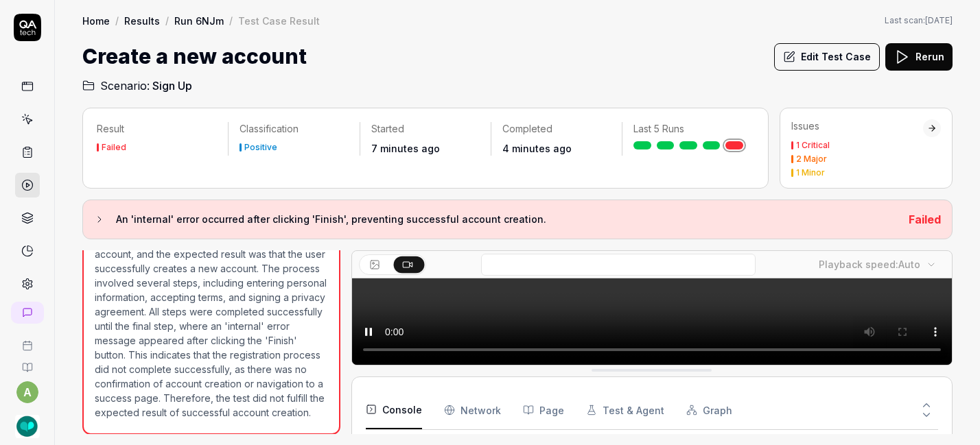
scroll to position [281, 0]
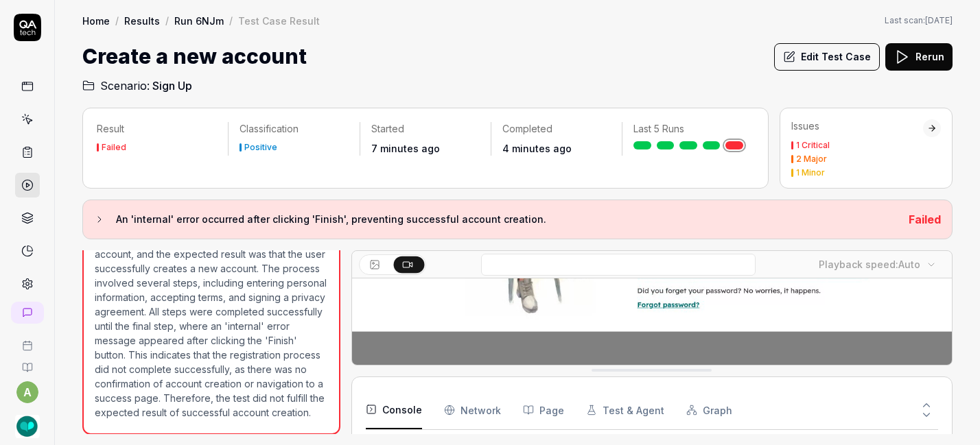
click at [97, 217] on icon at bounding box center [99, 219] width 11 height 11
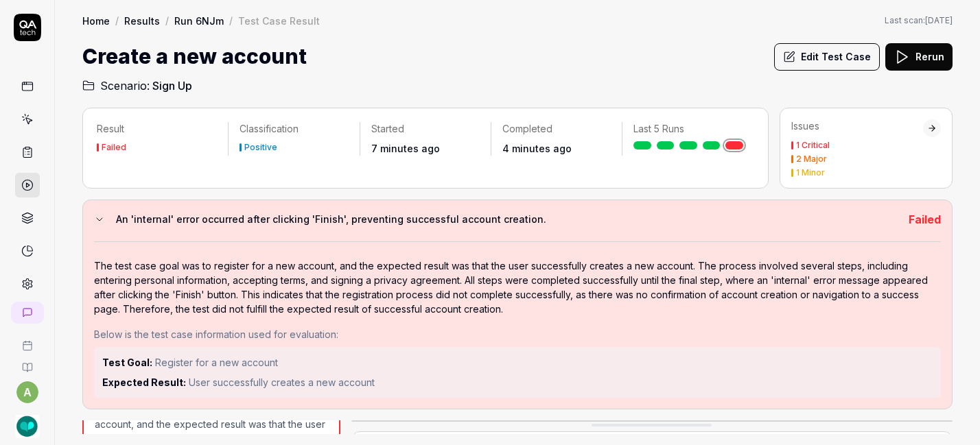
click at [95, 223] on icon at bounding box center [99, 219] width 11 height 11
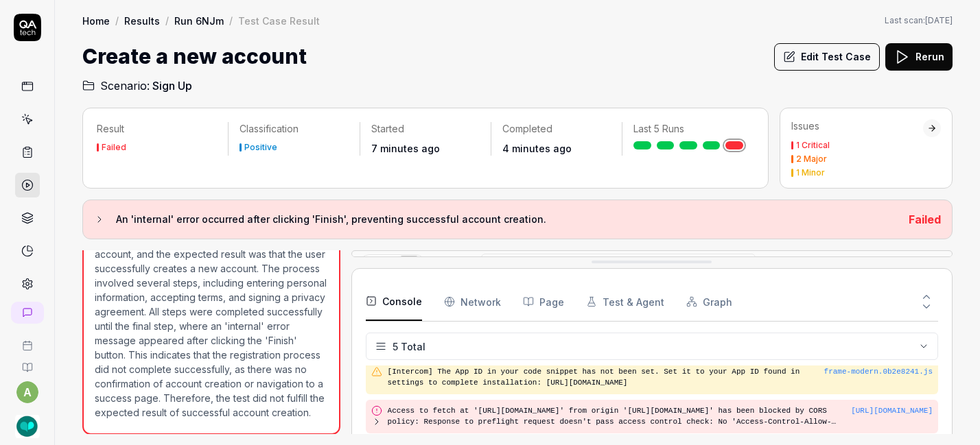
drag, startPoint x: 646, startPoint y: 368, endPoint x: 665, endPoint y: 244, distance: 125.6
